Goal: Information Seeking & Learning: Learn about a topic

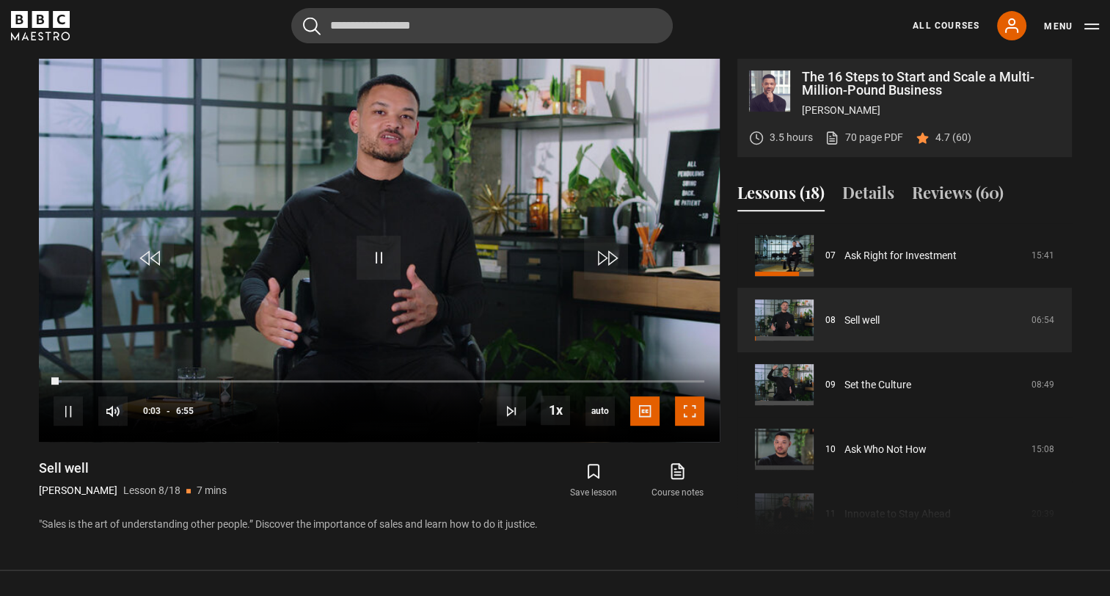
click at [689, 402] on span "Video Player" at bounding box center [689, 410] width 29 height 29
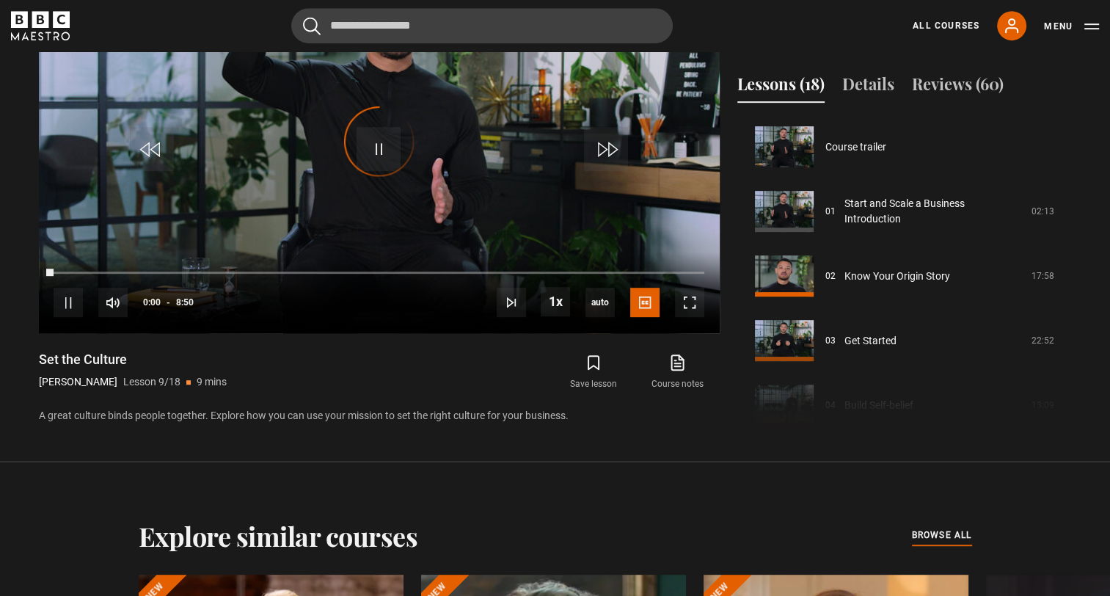
scroll to position [516, 0]
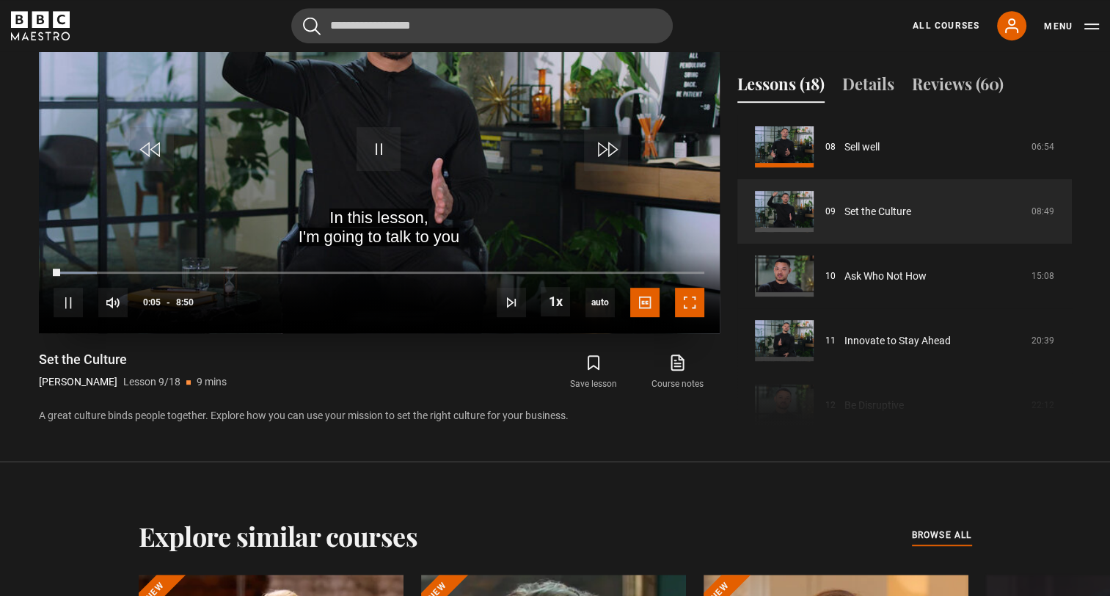
click at [684, 314] on span "Video Player" at bounding box center [689, 301] width 29 height 29
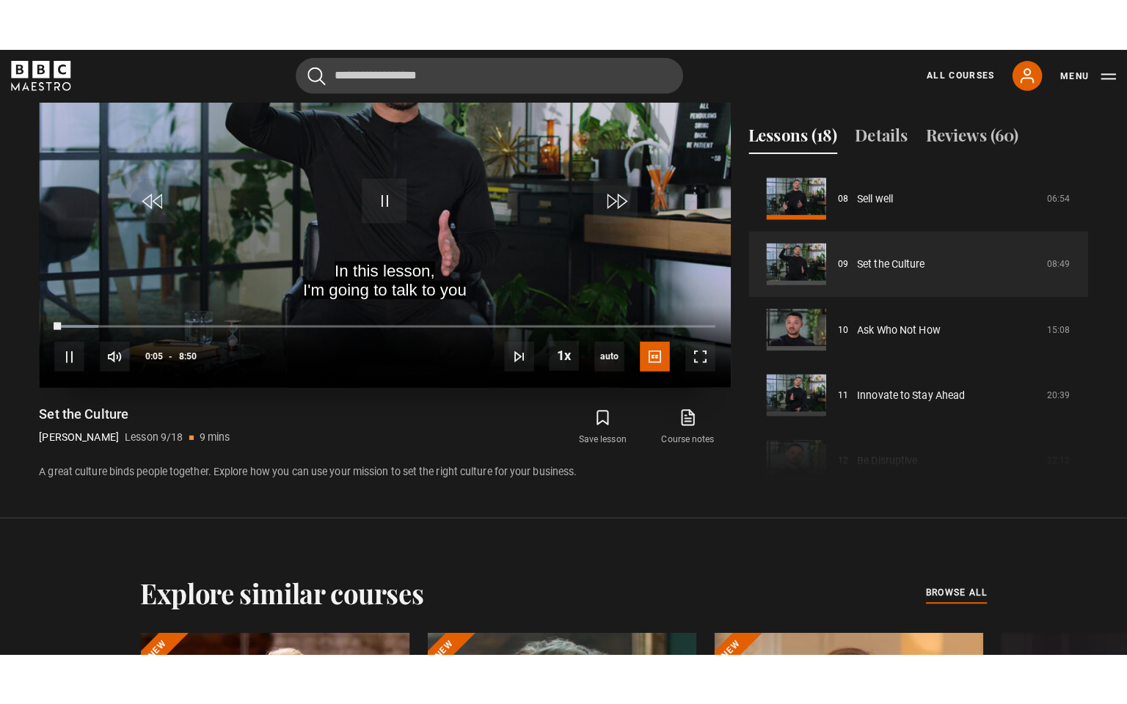
scroll to position [662, 0]
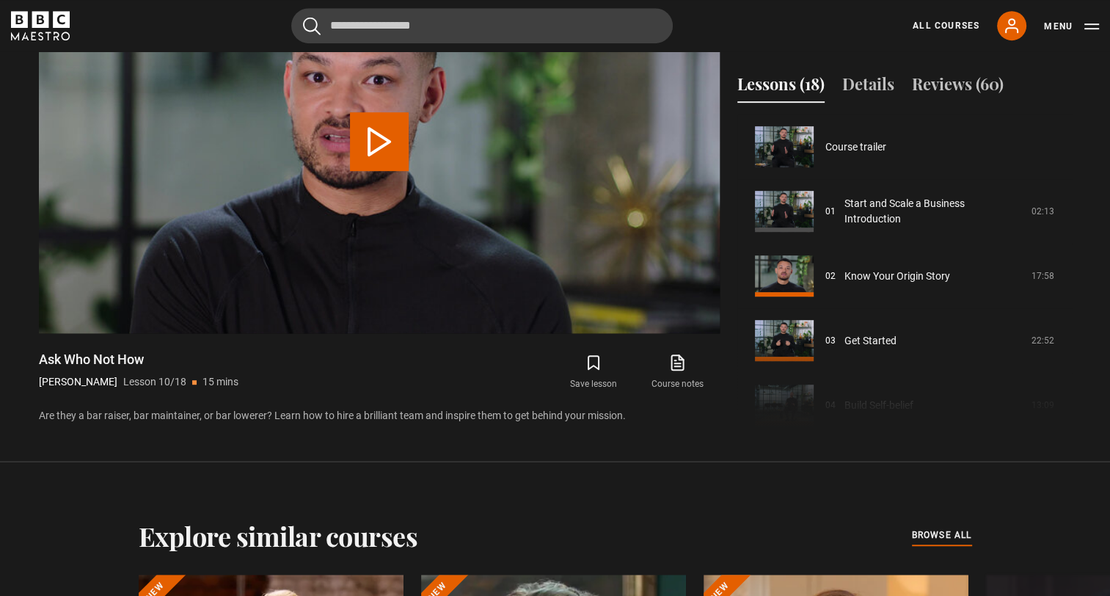
scroll to position [581, 0]
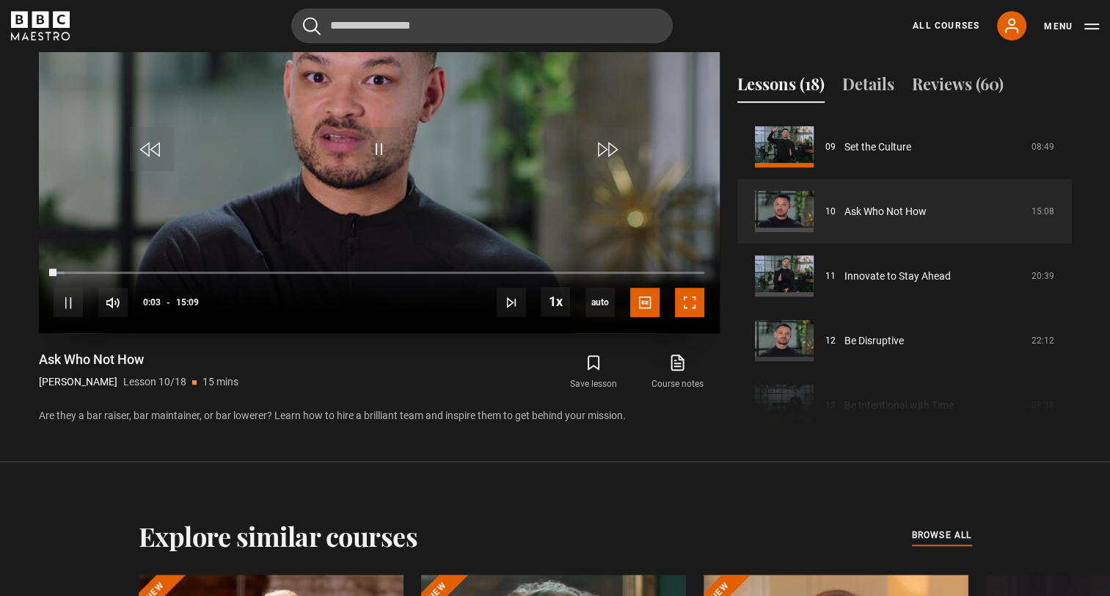
click at [698, 310] on span "Video Player" at bounding box center [689, 301] width 29 height 29
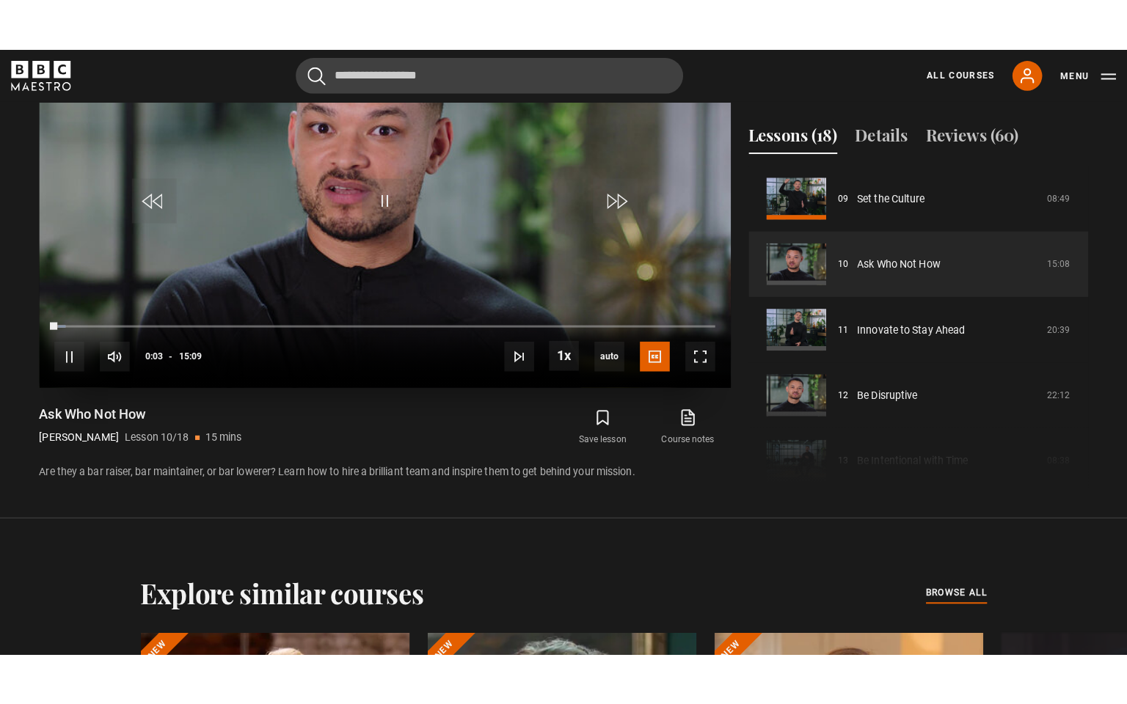
scroll to position [662, 0]
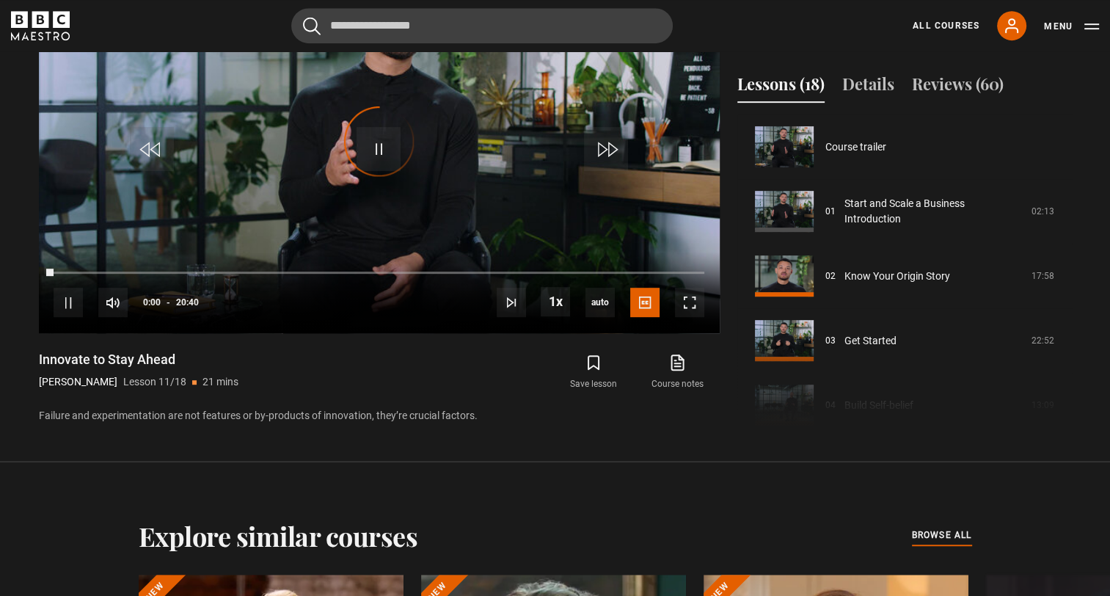
scroll to position [645, 0]
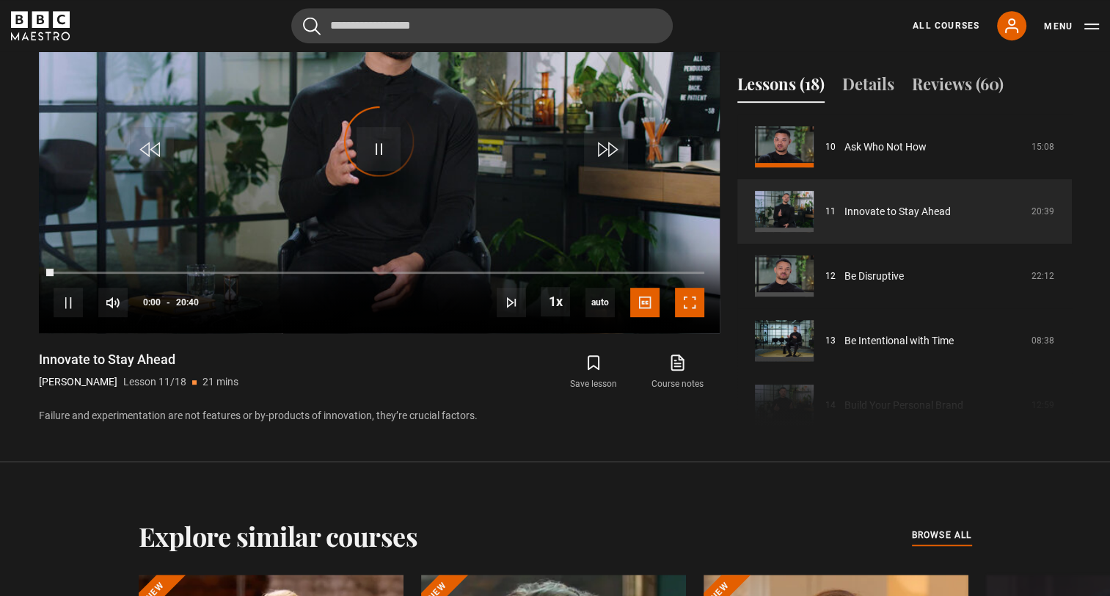
click at [698, 310] on span "Video Player" at bounding box center [689, 301] width 29 height 29
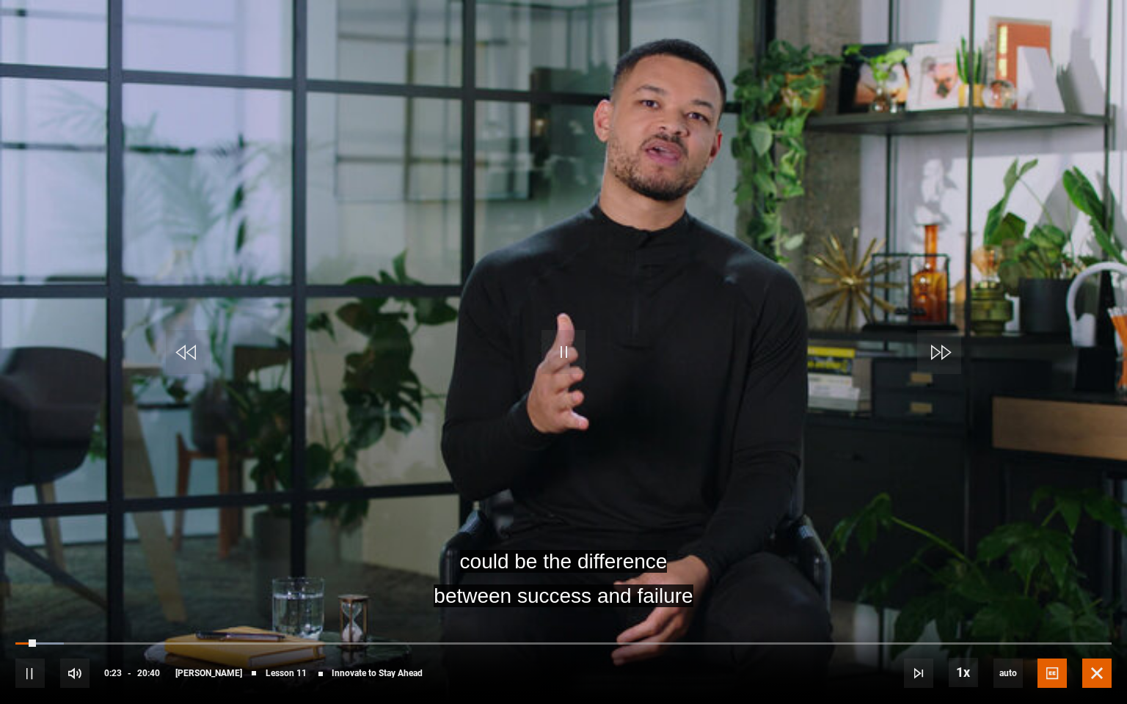
click at [1094, 595] on span "Video Player" at bounding box center [1096, 673] width 29 height 29
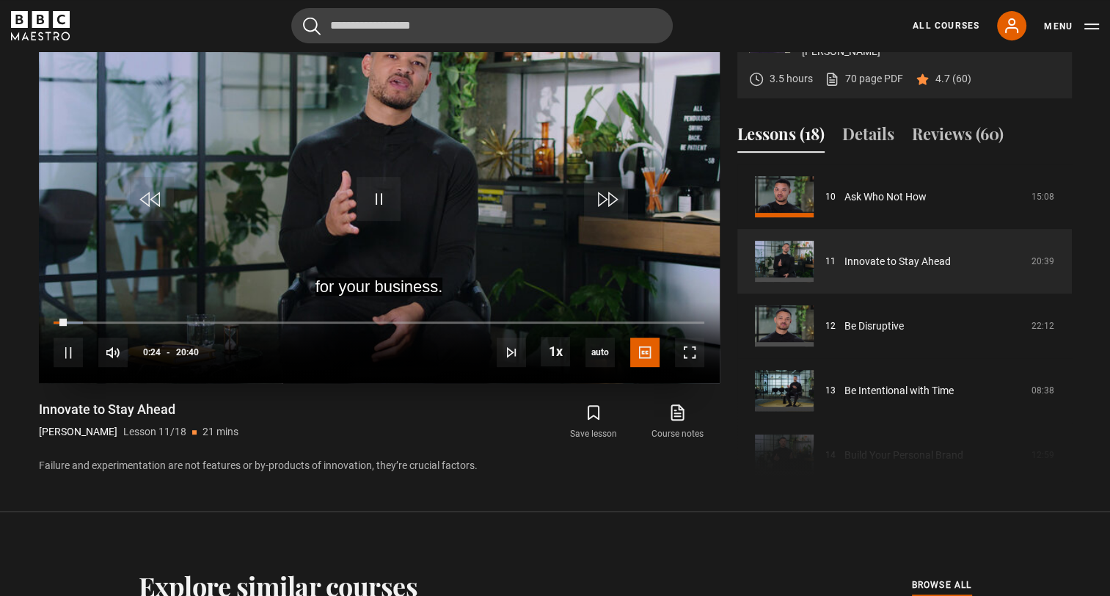
click at [411, 166] on video "Video Player" at bounding box center [379, 191] width 681 height 383
click at [433, 227] on video "Video Player" at bounding box center [379, 191] width 681 height 383
click at [695, 356] on span "Video Player" at bounding box center [689, 351] width 29 height 29
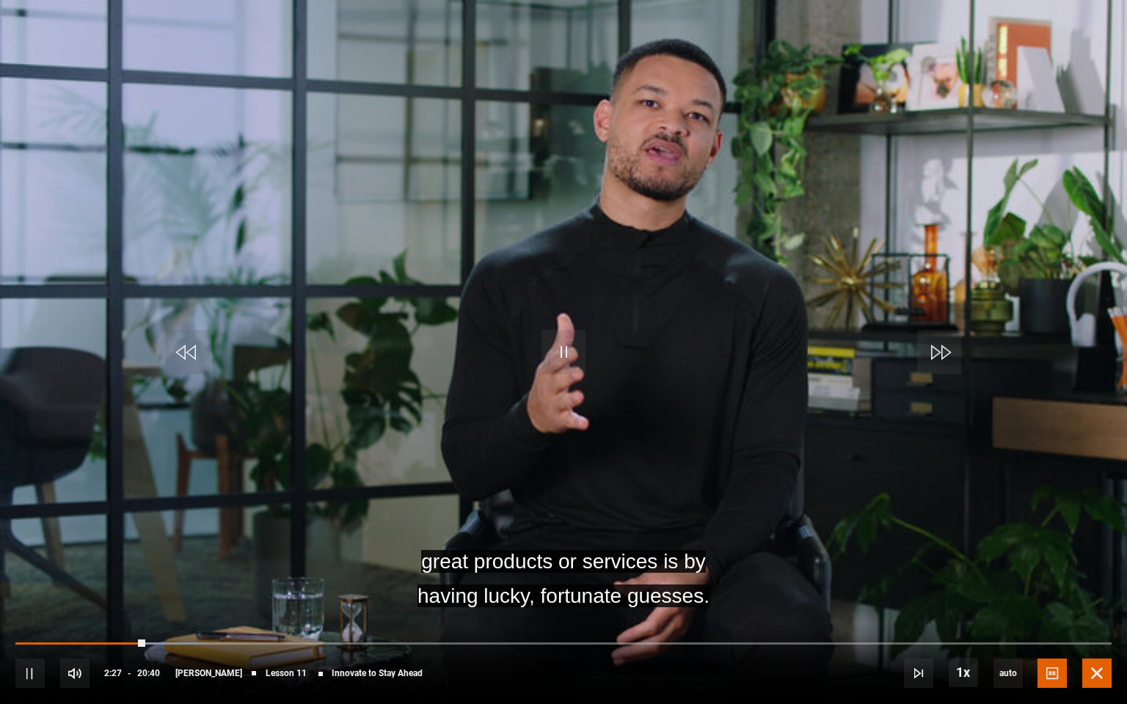
click at [1100, 595] on span "Video Player" at bounding box center [1096, 673] width 29 height 29
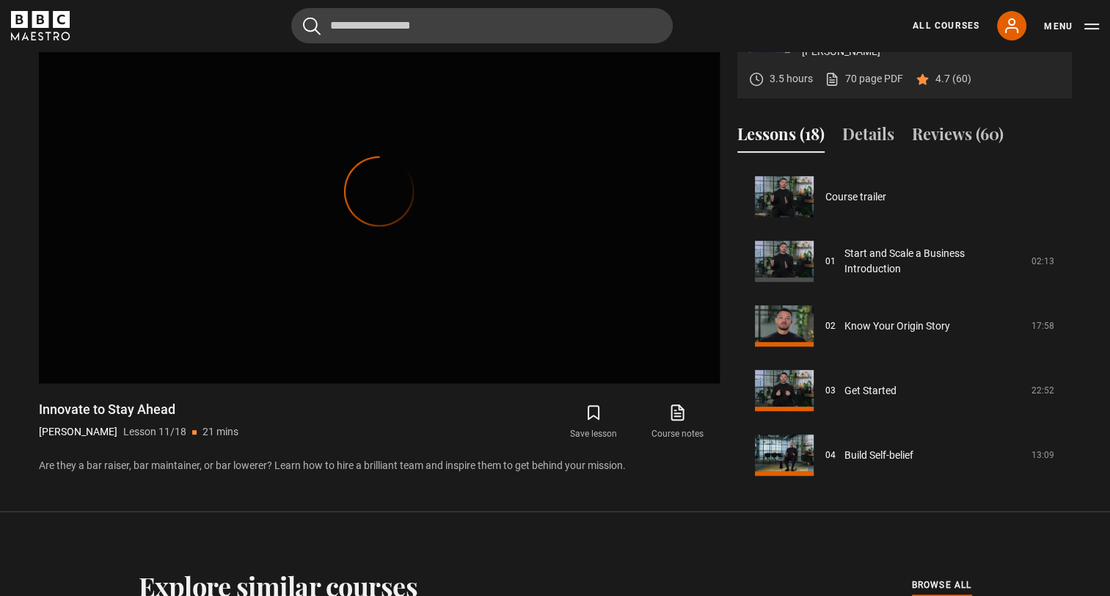
scroll to position [581, 0]
